Goal: Information Seeking & Learning: Find specific fact

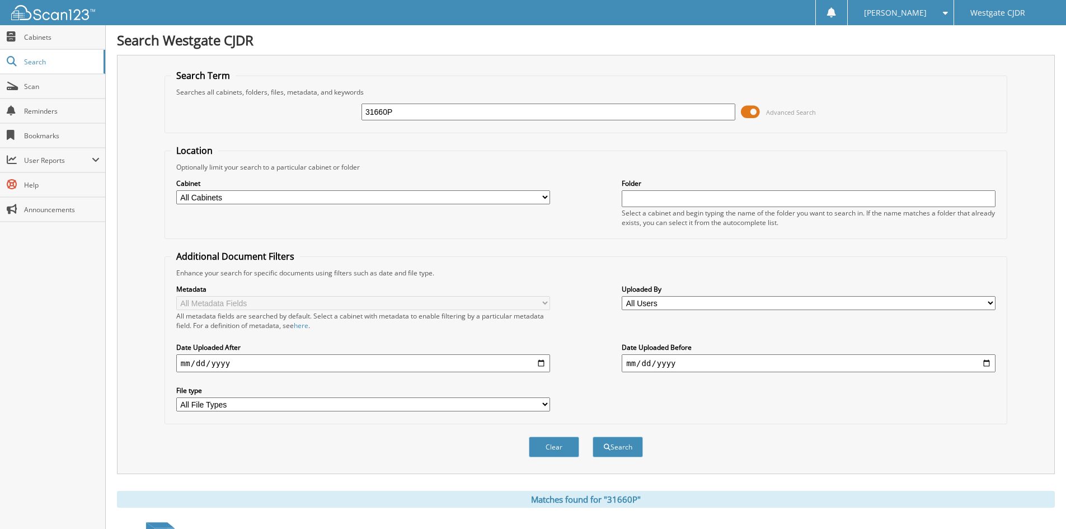
drag, startPoint x: 411, startPoint y: 112, endPoint x: 349, endPoint y: 114, distance: 62.1
click at [349, 114] on div "31660P Advanced Search" at bounding box center [586, 112] width 830 height 30
paste input "29649P"
type input "29649P"
click at [592, 436] on button "Search" at bounding box center [617, 446] width 50 height 21
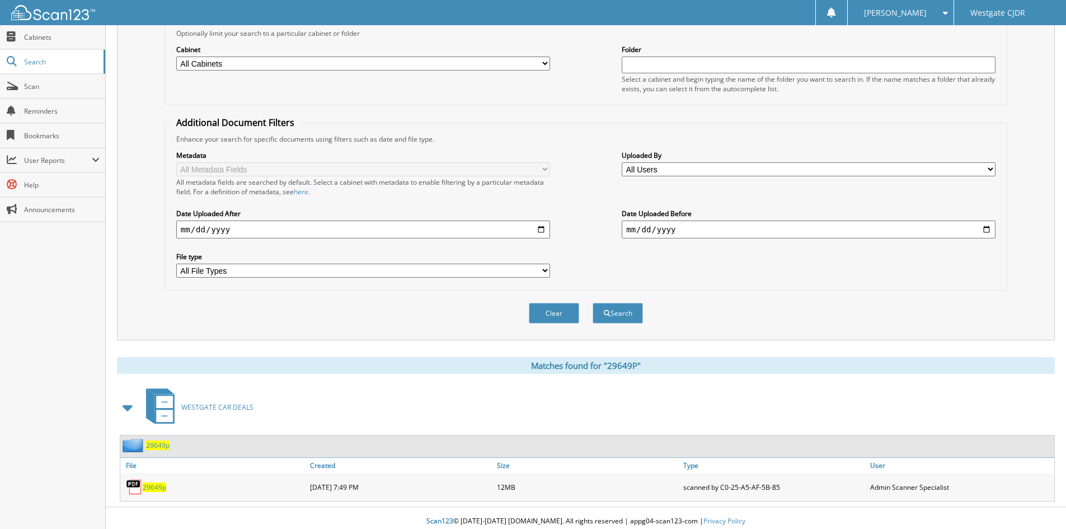
scroll to position [140, 0]
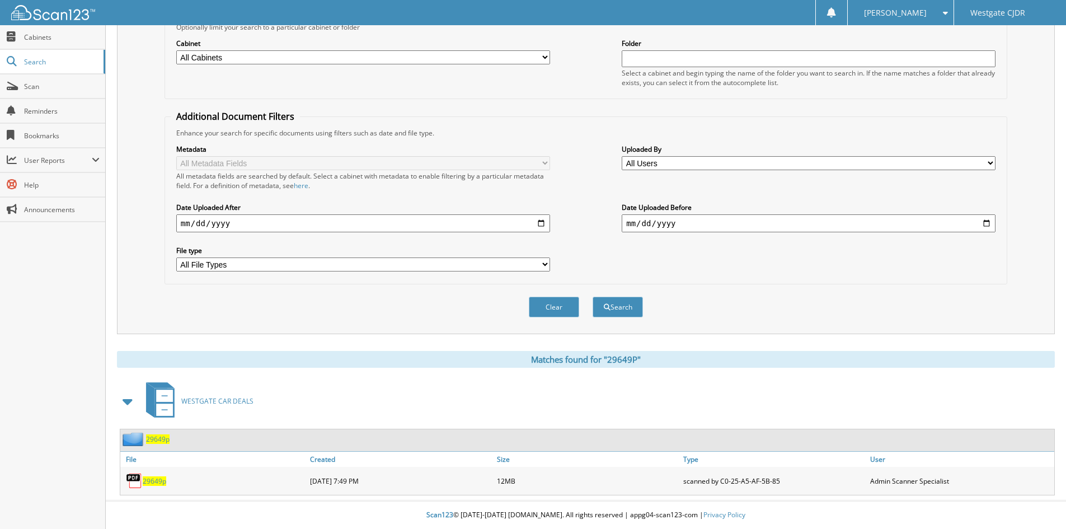
click at [161, 481] on span "29649p" at bounding box center [154, 481] width 23 height 10
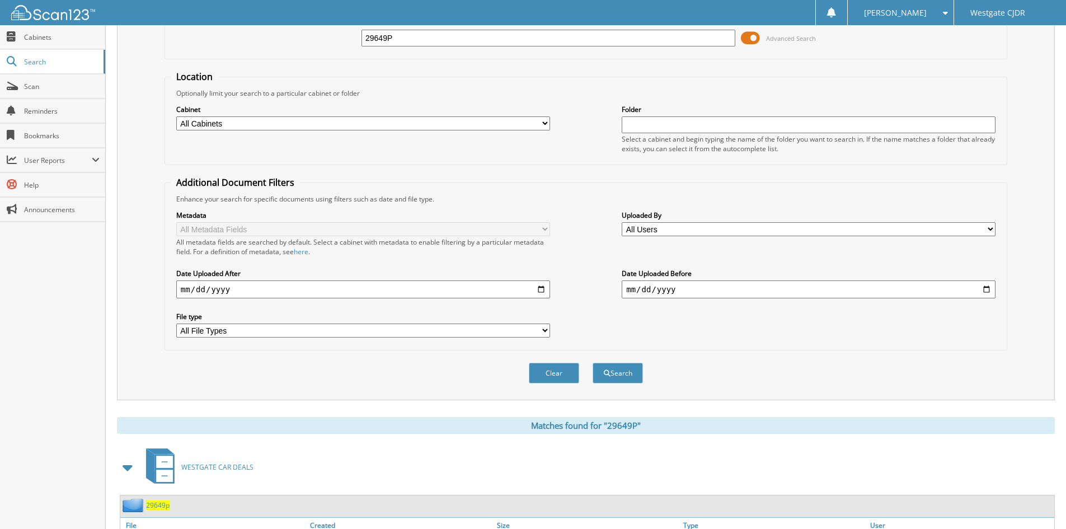
scroll to position [0, 0]
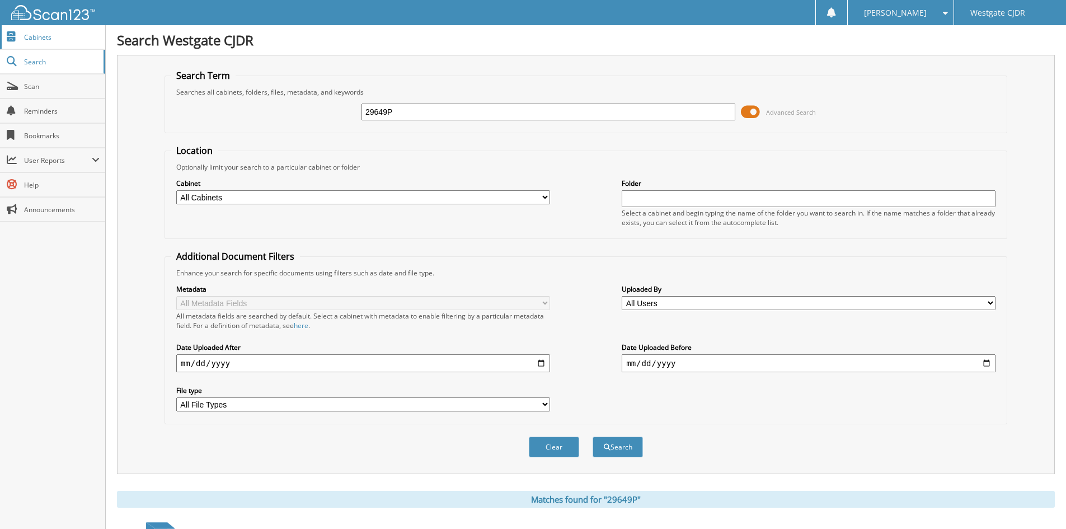
click at [55, 42] on link "Cabinets" at bounding box center [52, 37] width 105 height 24
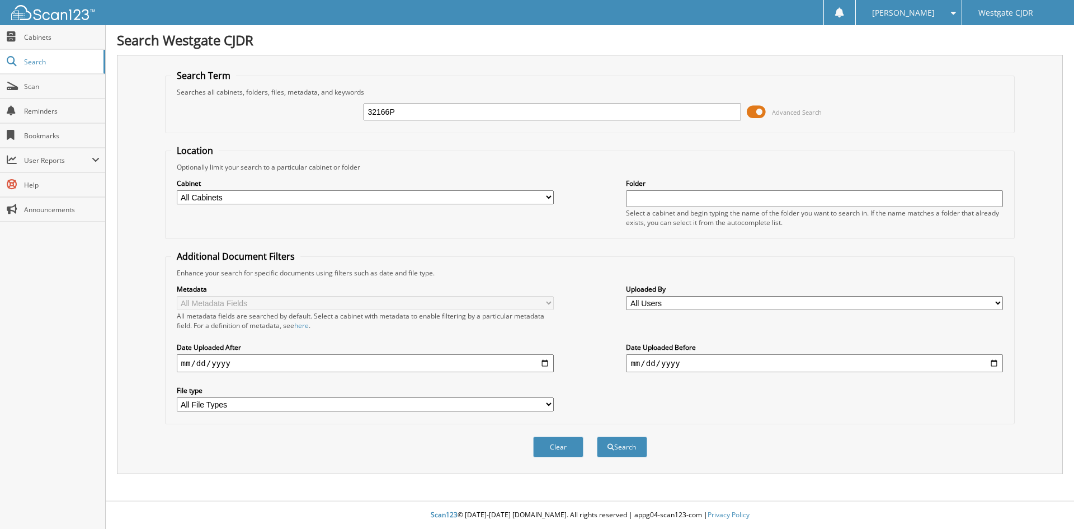
type input "32166P"
click at [597, 436] on button "Search" at bounding box center [622, 446] width 50 height 21
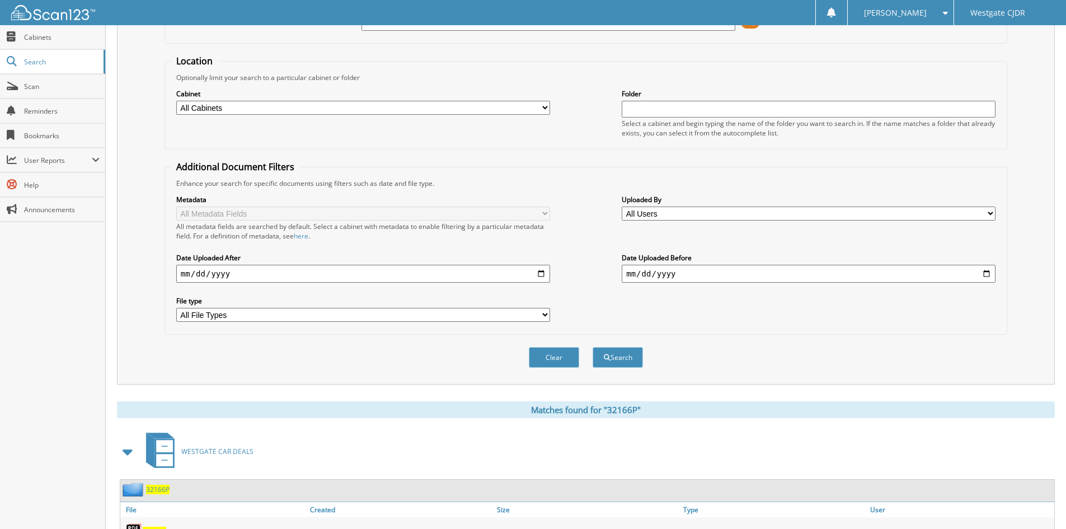
scroll to position [168, 0]
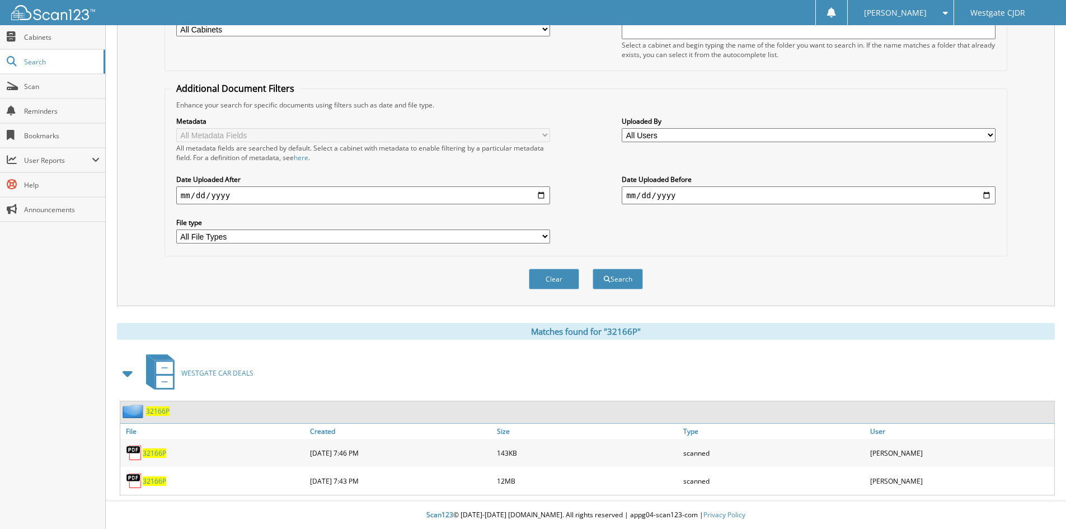
click at [147, 451] on span "32166P" at bounding box center [154, 453] width 23 height 10
click at [159, 478] on span "32166P" at bounding box center [154, 481] width 23 height 10
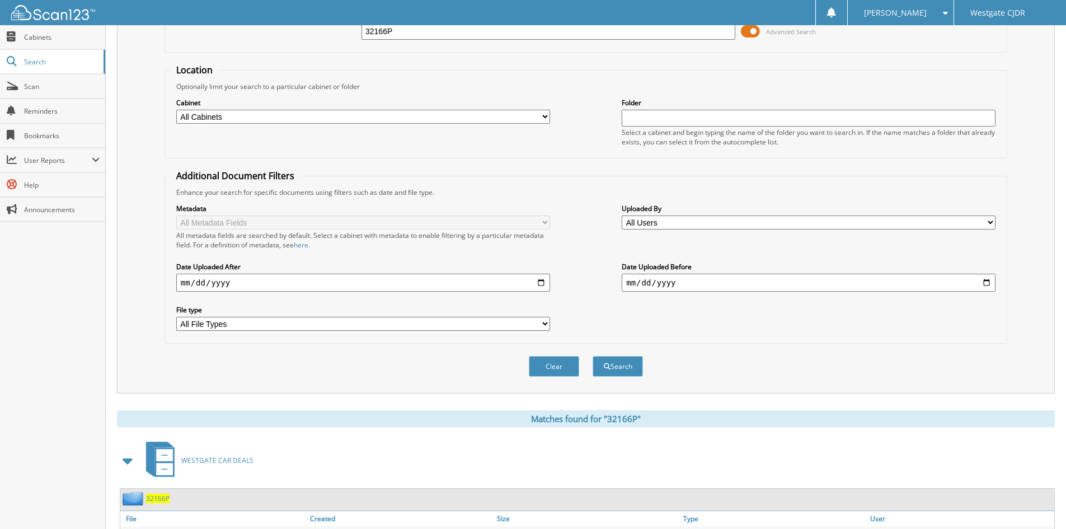
scroll to position [0, 0]
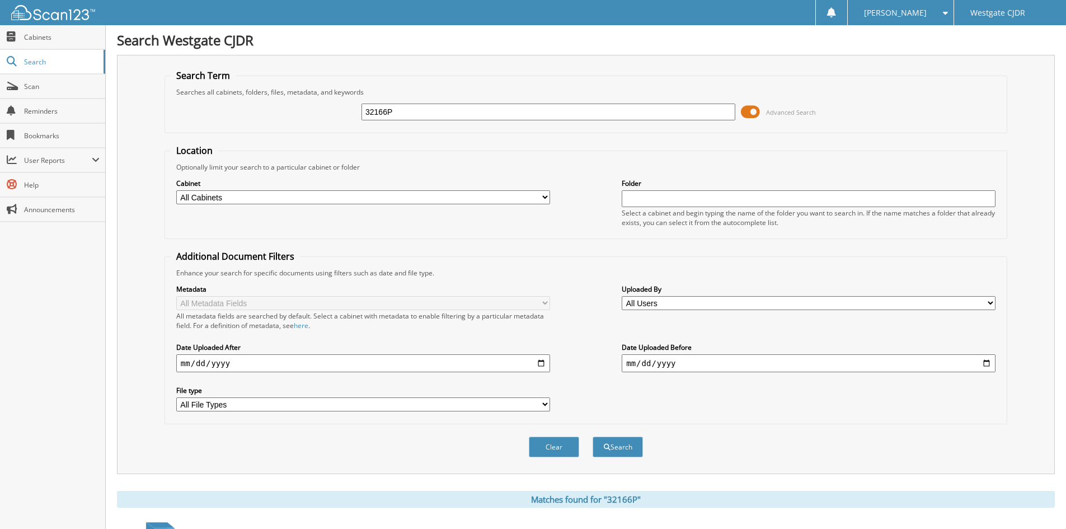
drag, startPoint x: 474, startPoint y: 121, endPoint x: 384, endPoint y: 120, distance: 90.1
click at [384, 120] on div "32166P Advanced Search" at bounding box center [586, 112] width 830 height 30
drag, startPoint x: 395, startPoint y: 116, endPoint x: 330, endPoint y: 111, distance: 65.7
click at [319, 123] on div "32166P Advanced Search" at bounding box center [586, 112] width 830 height 30
paste input "27022P"
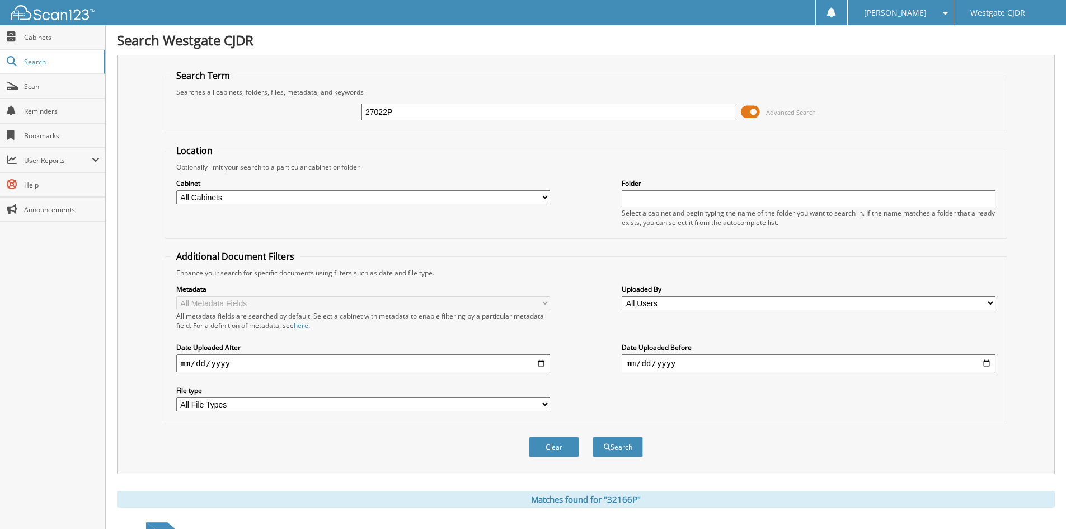
type input "27022P"
click at [592, 436] on button "Search" at bounding box center [617, 446] width 50 height 21
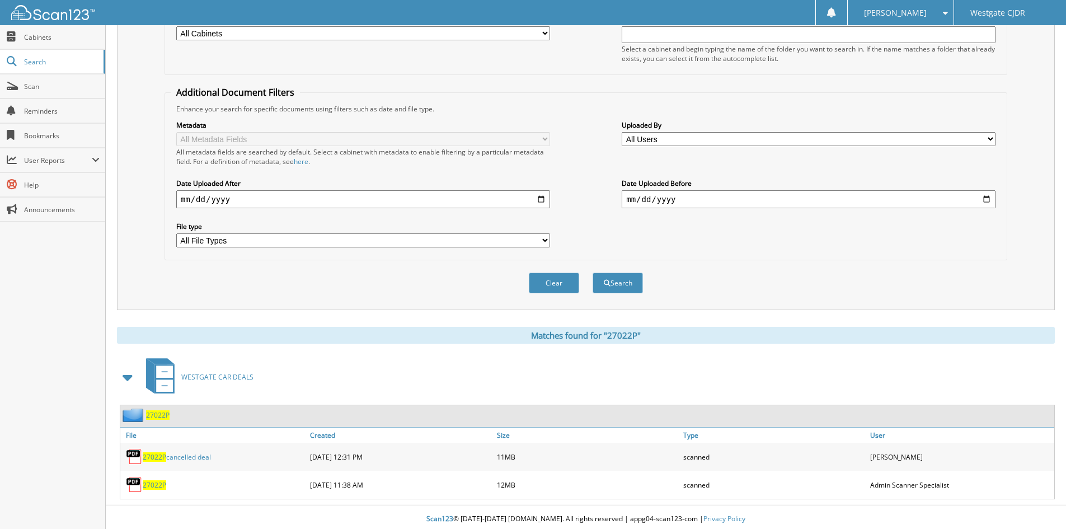
scroll to position [168, 0]
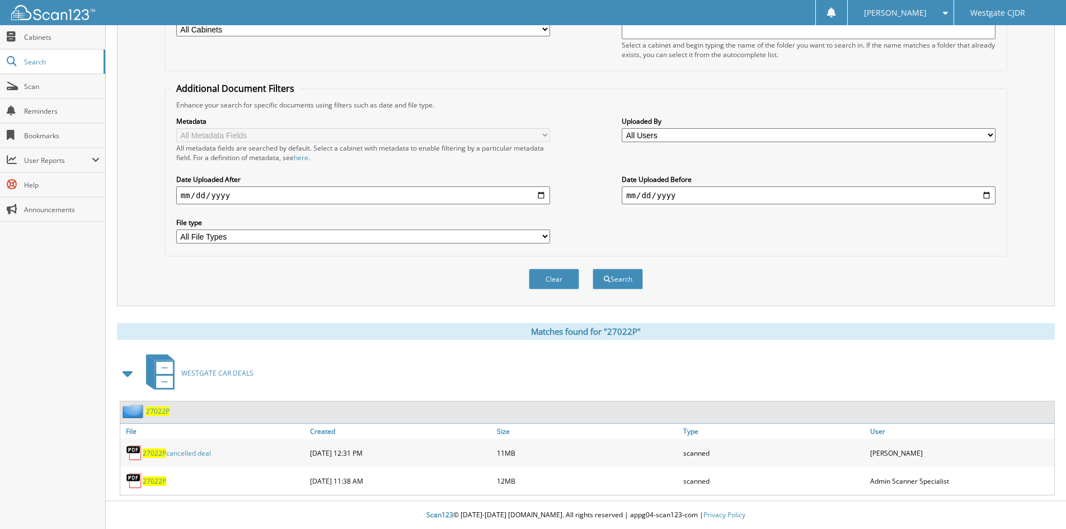
click at [152, 479] on span "27022P" at bounding box center [154, 481] width 23 height 10
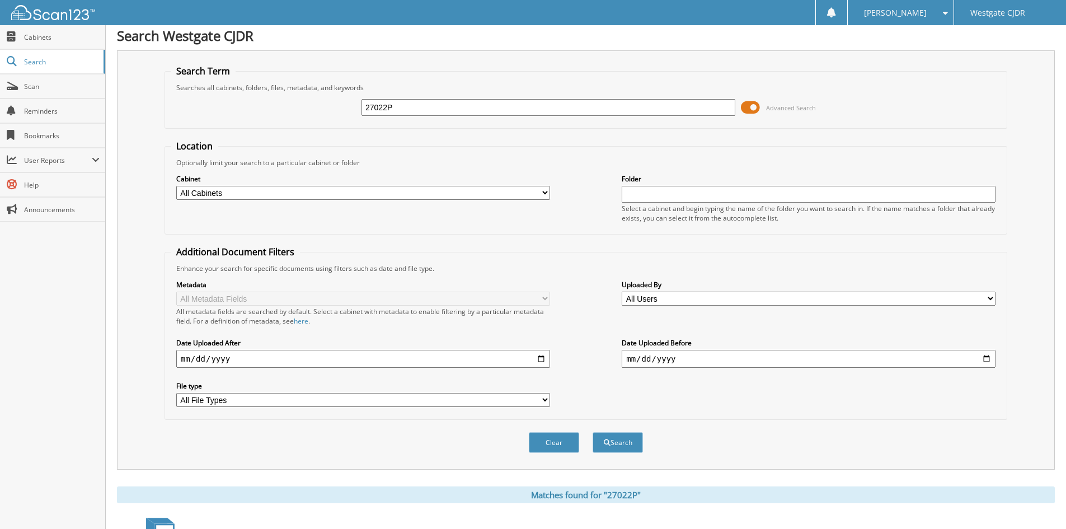
scroll to position [0, 0]
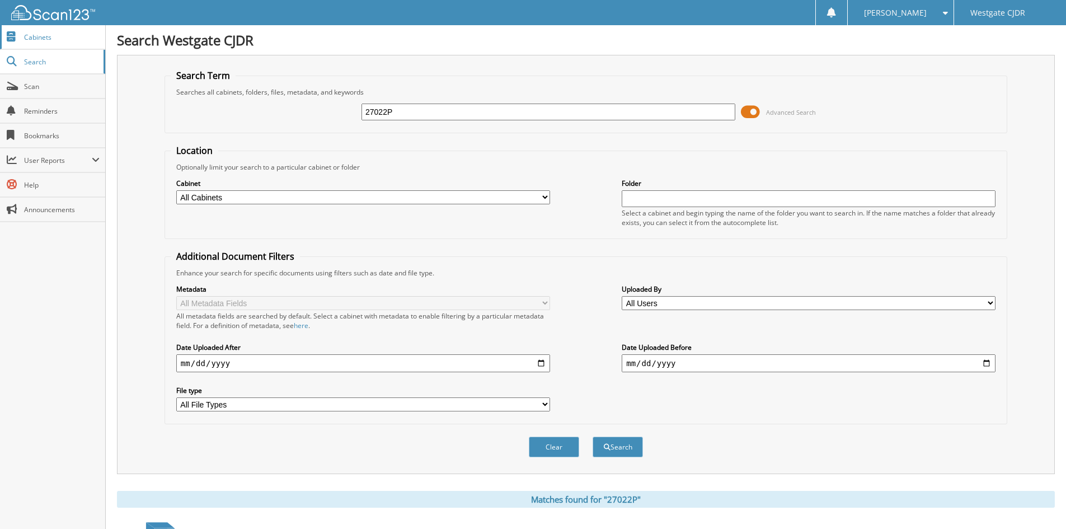
click at [49, 44] on link "Cabinets" at bounding box center [52, 37] width 105 height 24
